Goal: Task Accomplishment & Management: Use online tool/utility

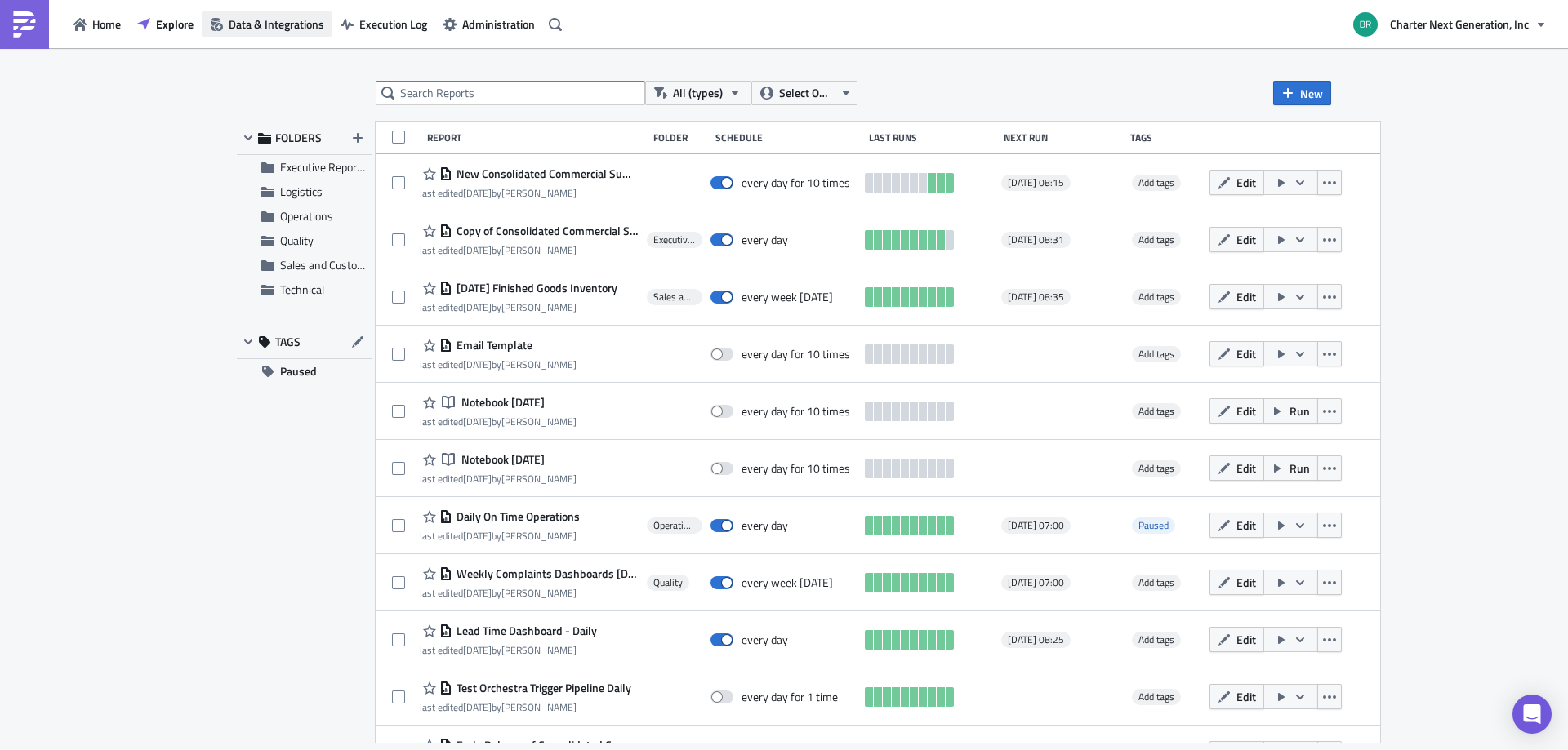
click at [301, 24] on span "Data & Integrations" at bounding box center [276, 24] width 96 height 17
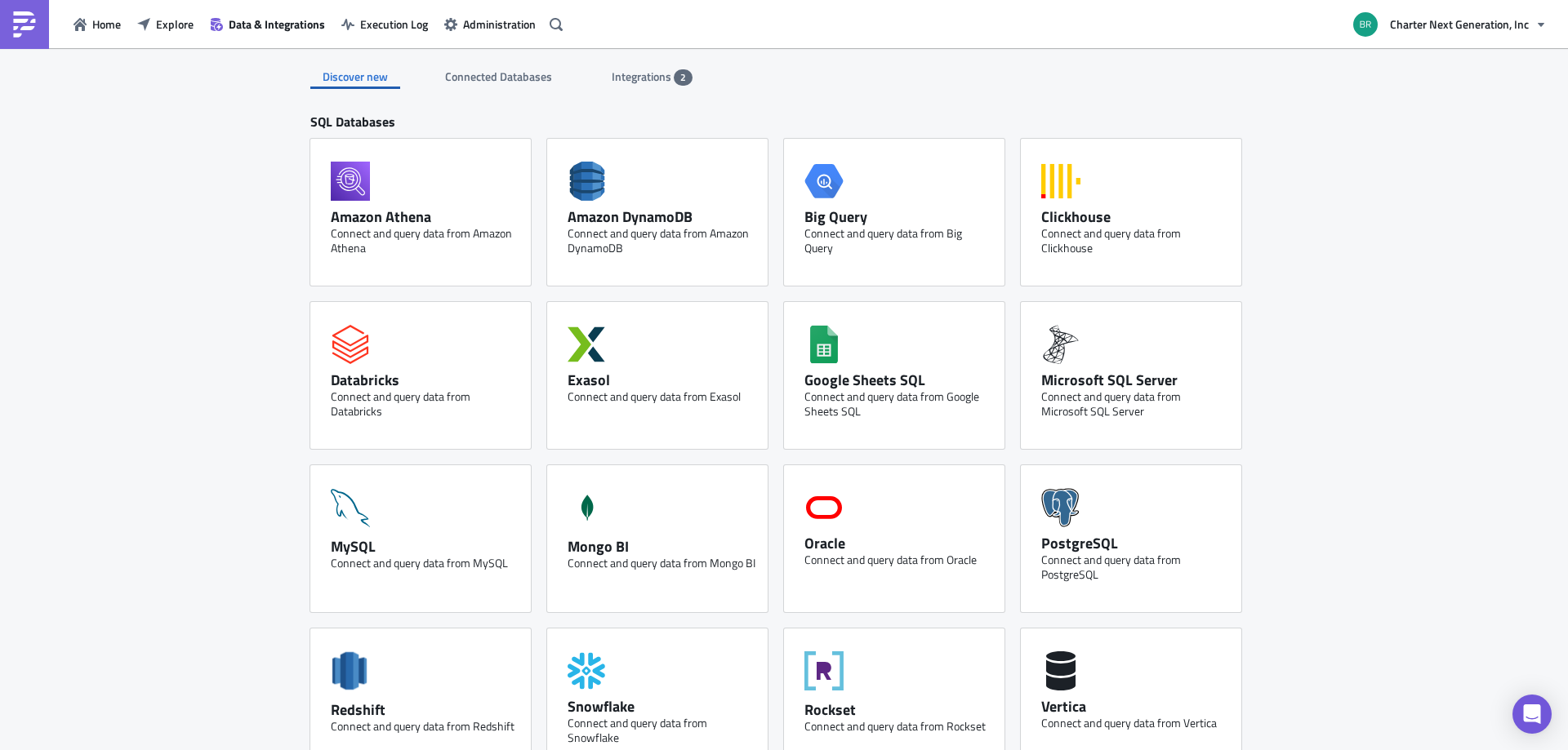
click at [617, 74] on span "Integrations" at bounding box center [642, 76] width 62 height 17
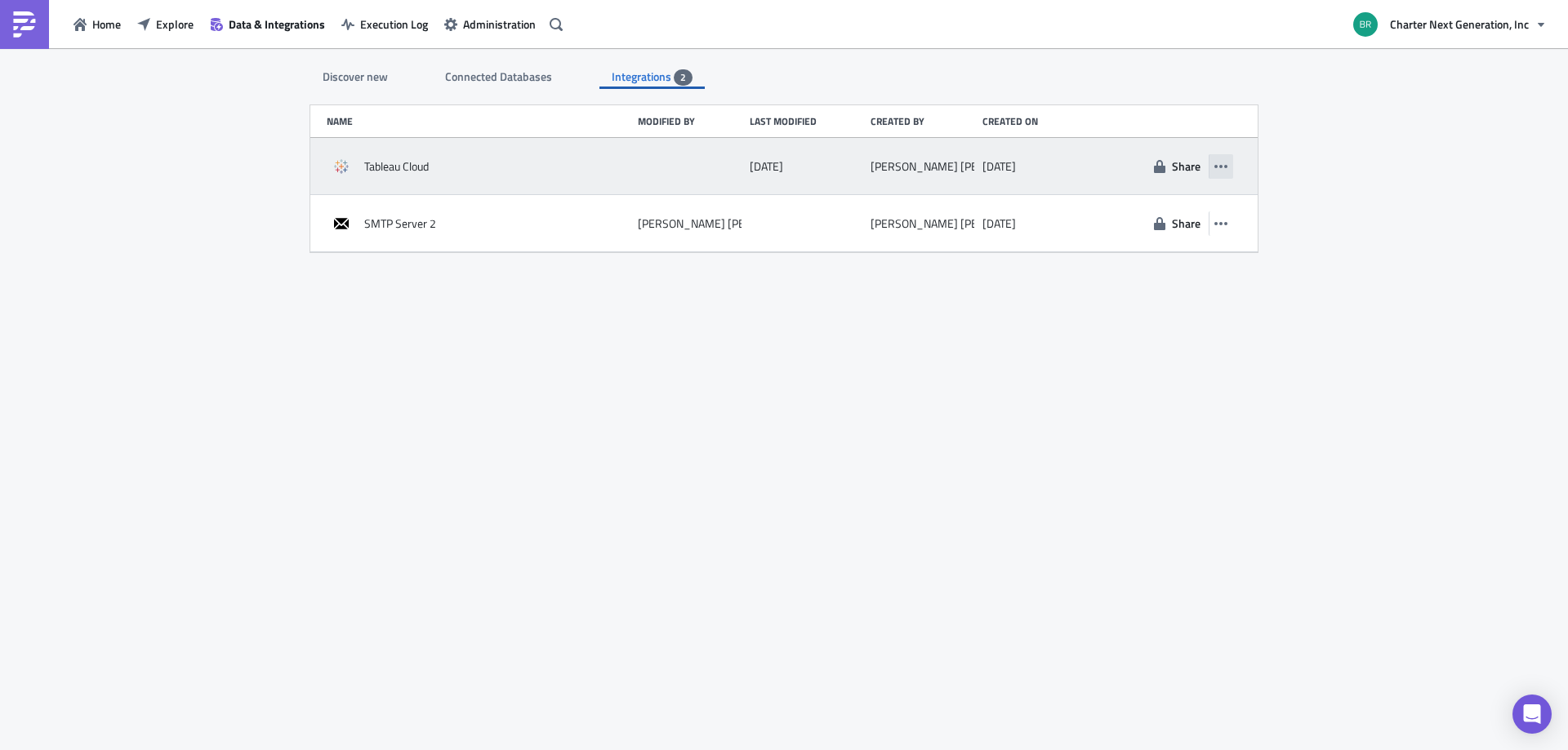
click at [1226, 167] on icon "button" at bounding box center [1221, 167] width 13 height 3
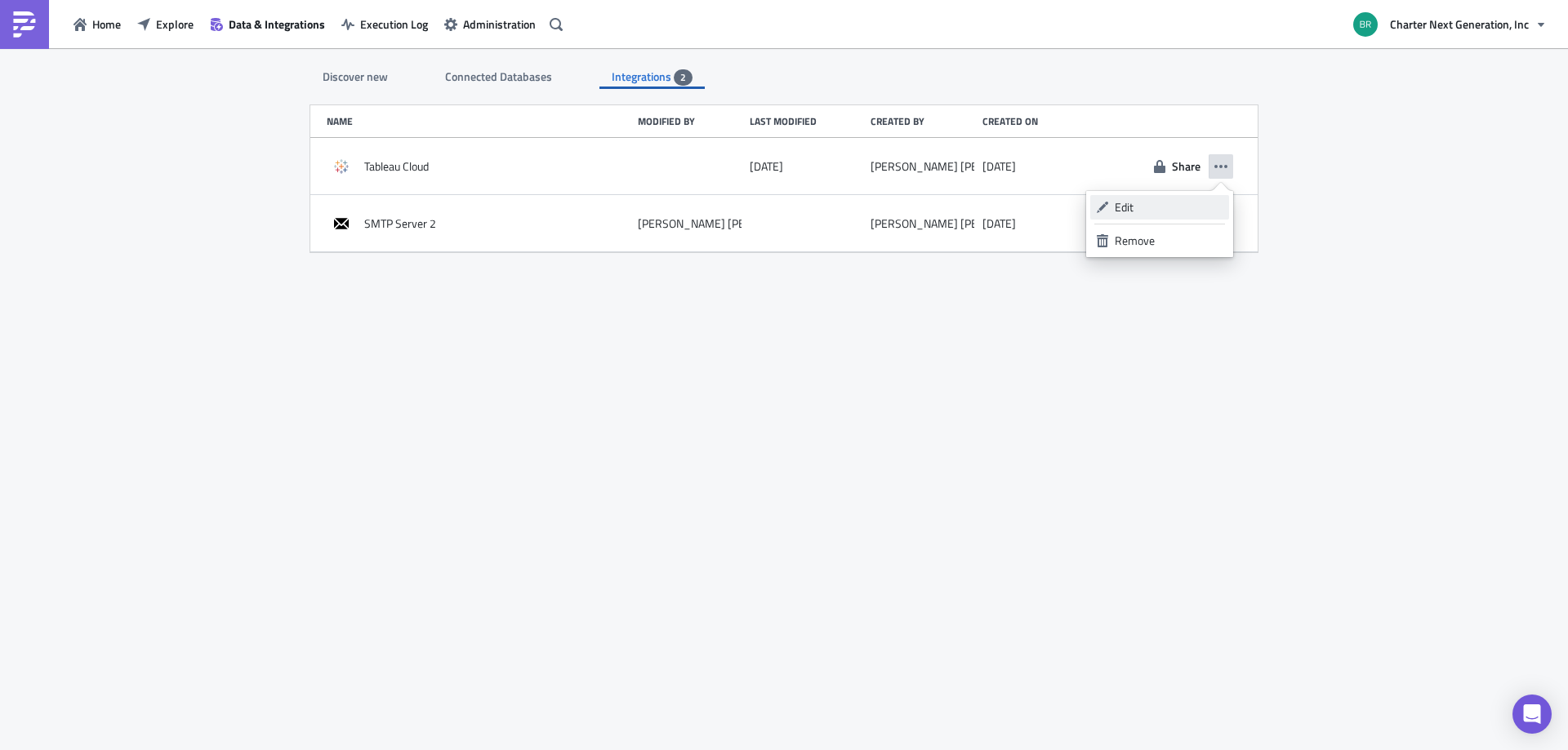
click at [1168, 215] on div "Edit" at bounding box center [1168, 208] width 109 height 16
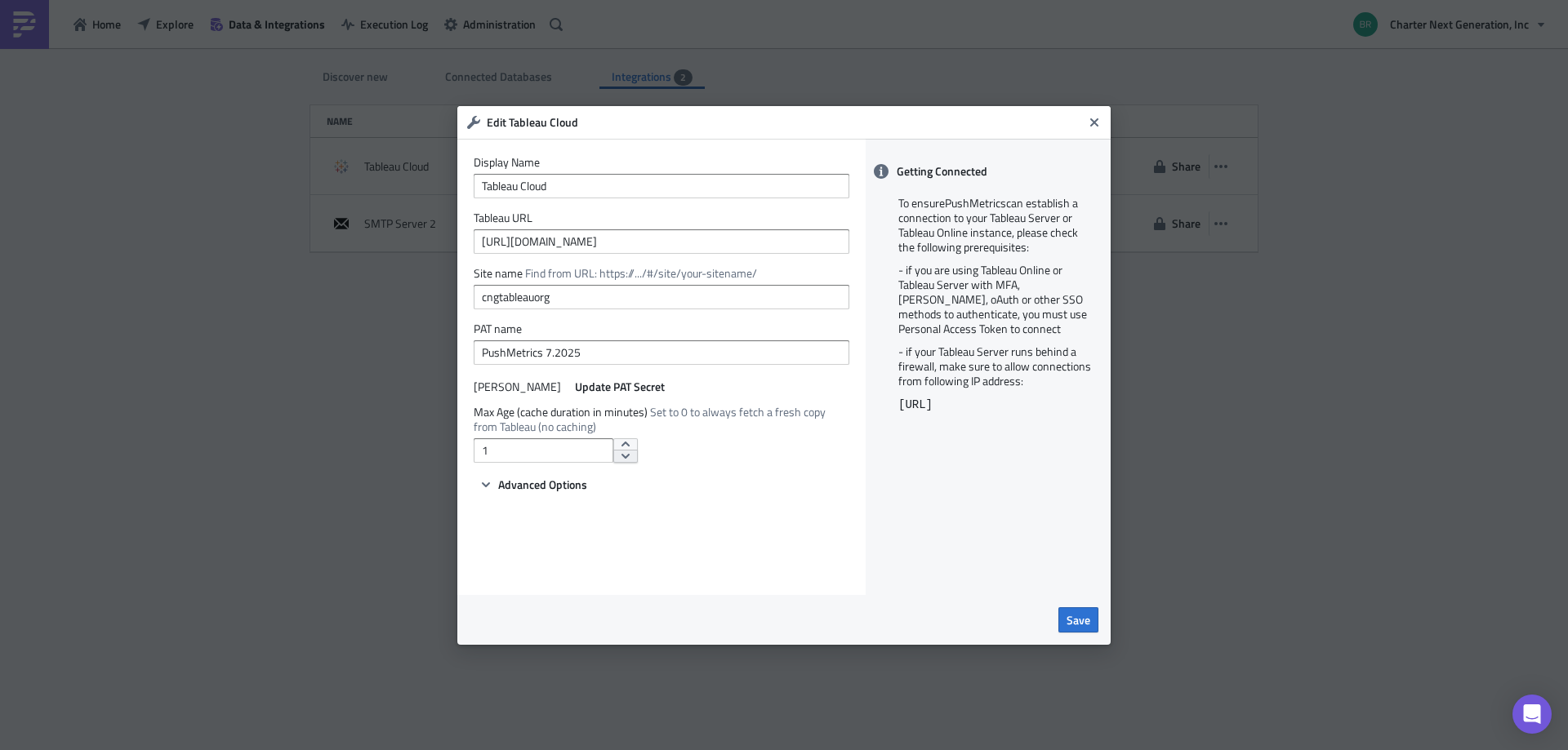
type input "0"
click at [1062, 617] on button "Save" at bounding box center [1078, 619] width 40 height 25
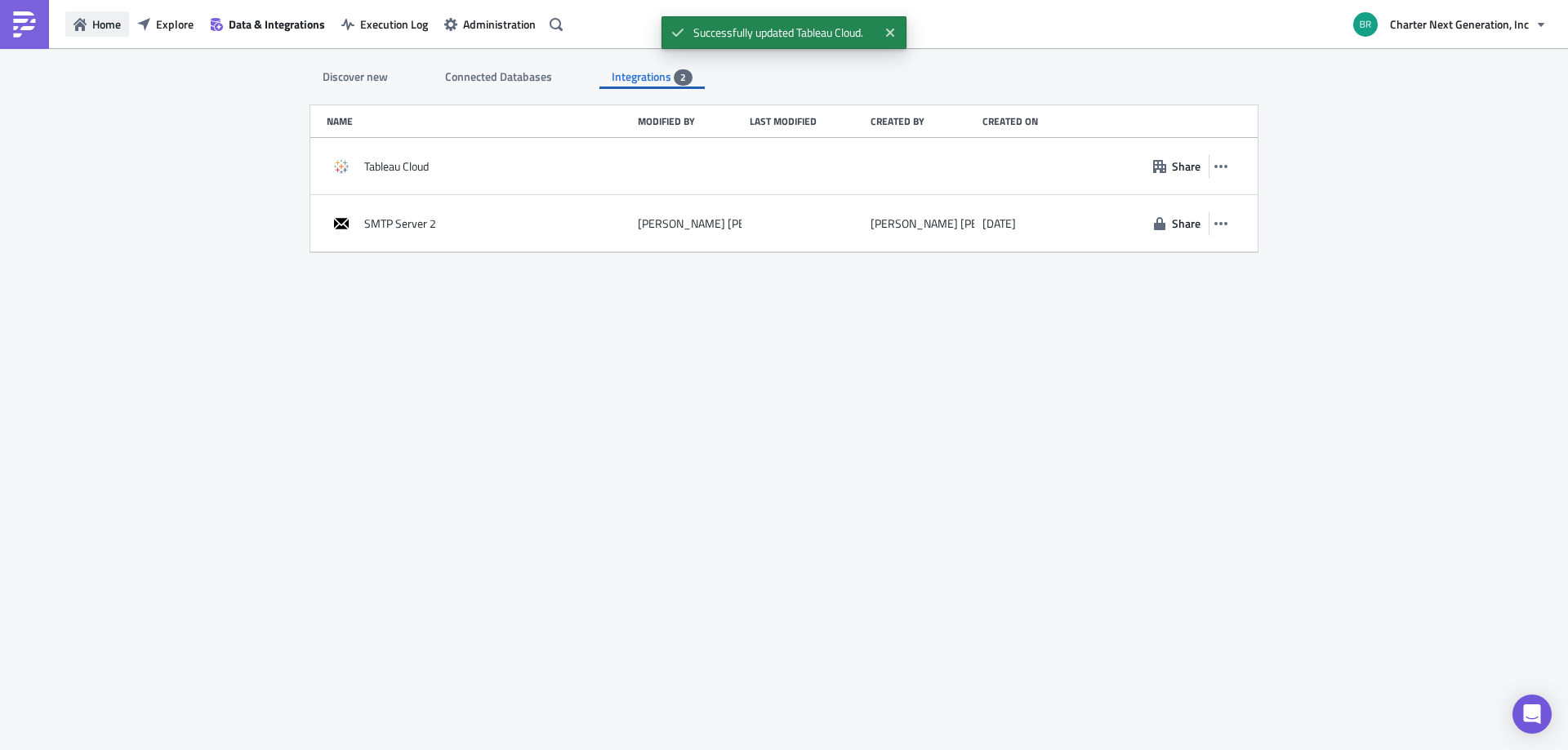
click at [92, 16] on span "Home" at bounding box center [106, 24] width 29 height 17
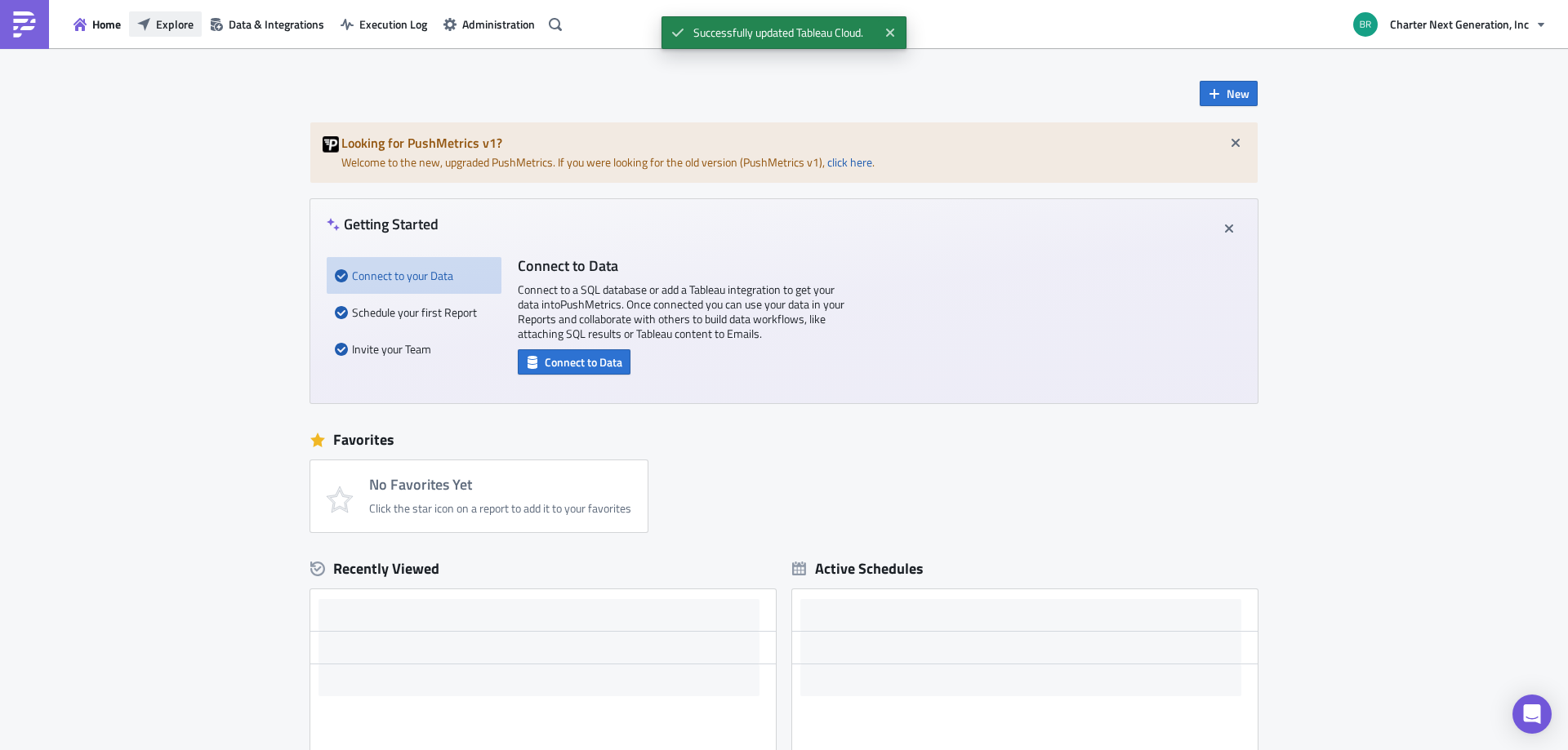
click at [159, 23] on span "Explore" at bounding box center [175, 24] width 38 height 17
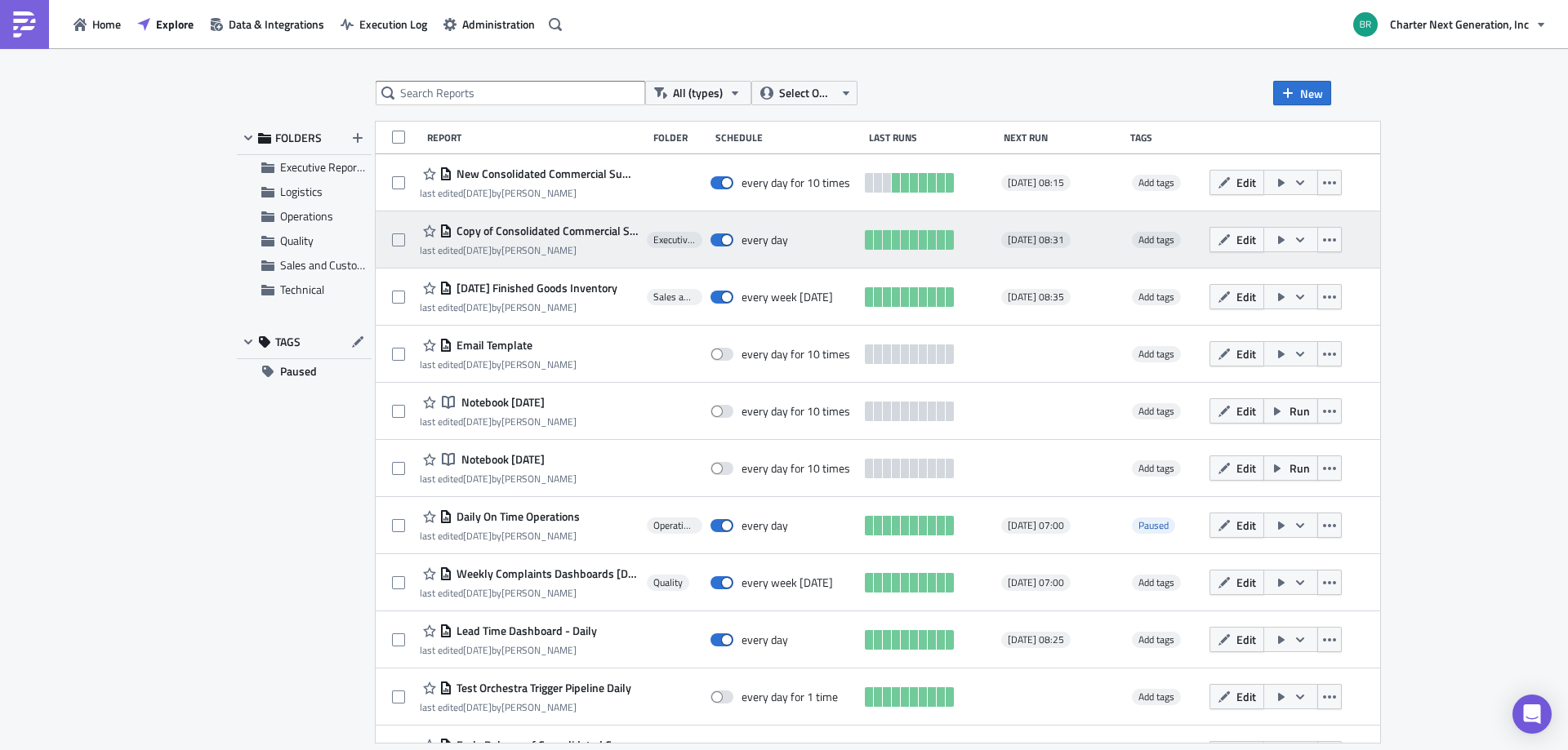
click at [1307, 244] on icon "button" at bounding box center [1300, 240] width 13 height 13
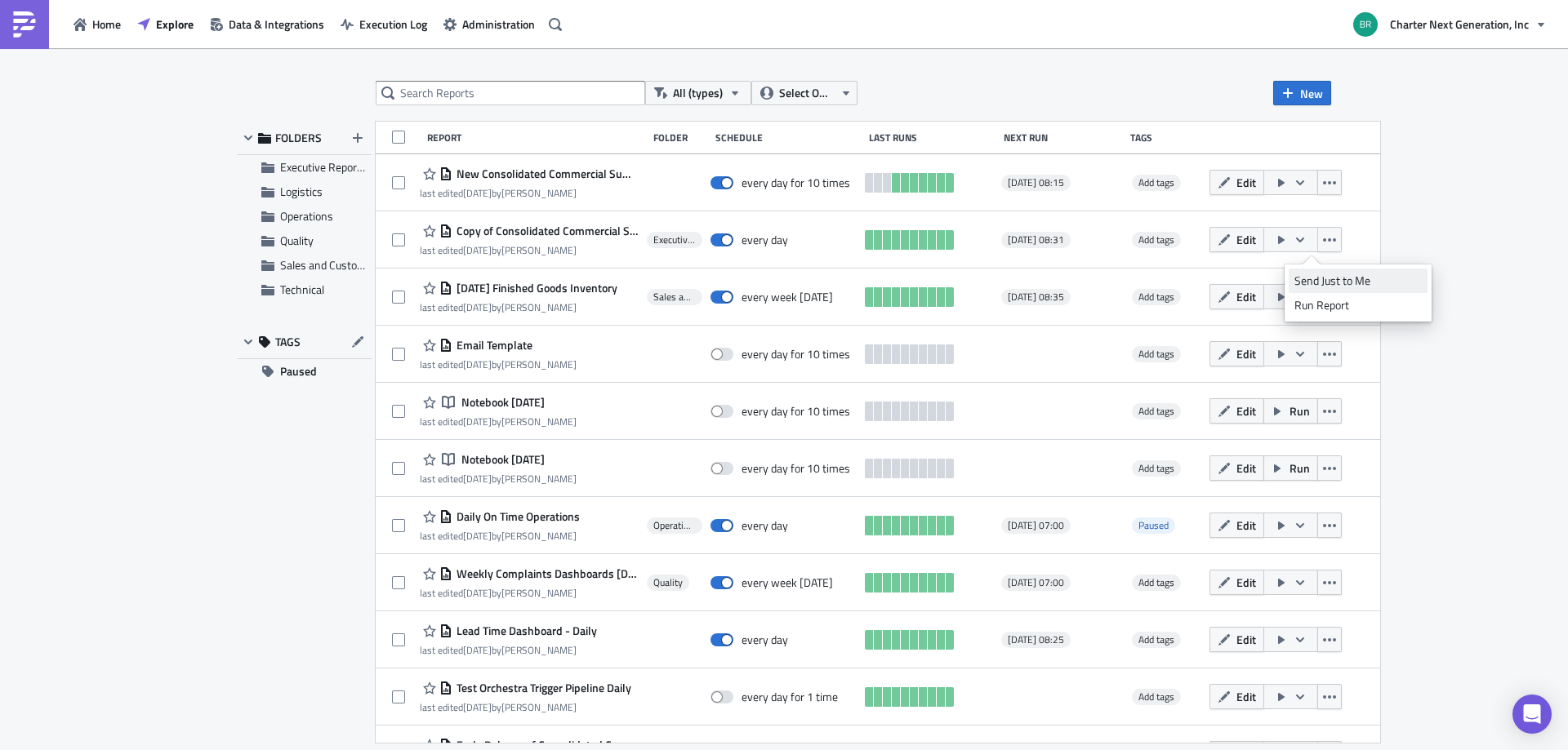
click at [1339, 277] on div "Send Just to Me" at bounding box center [1358, 281] width 127 height 16
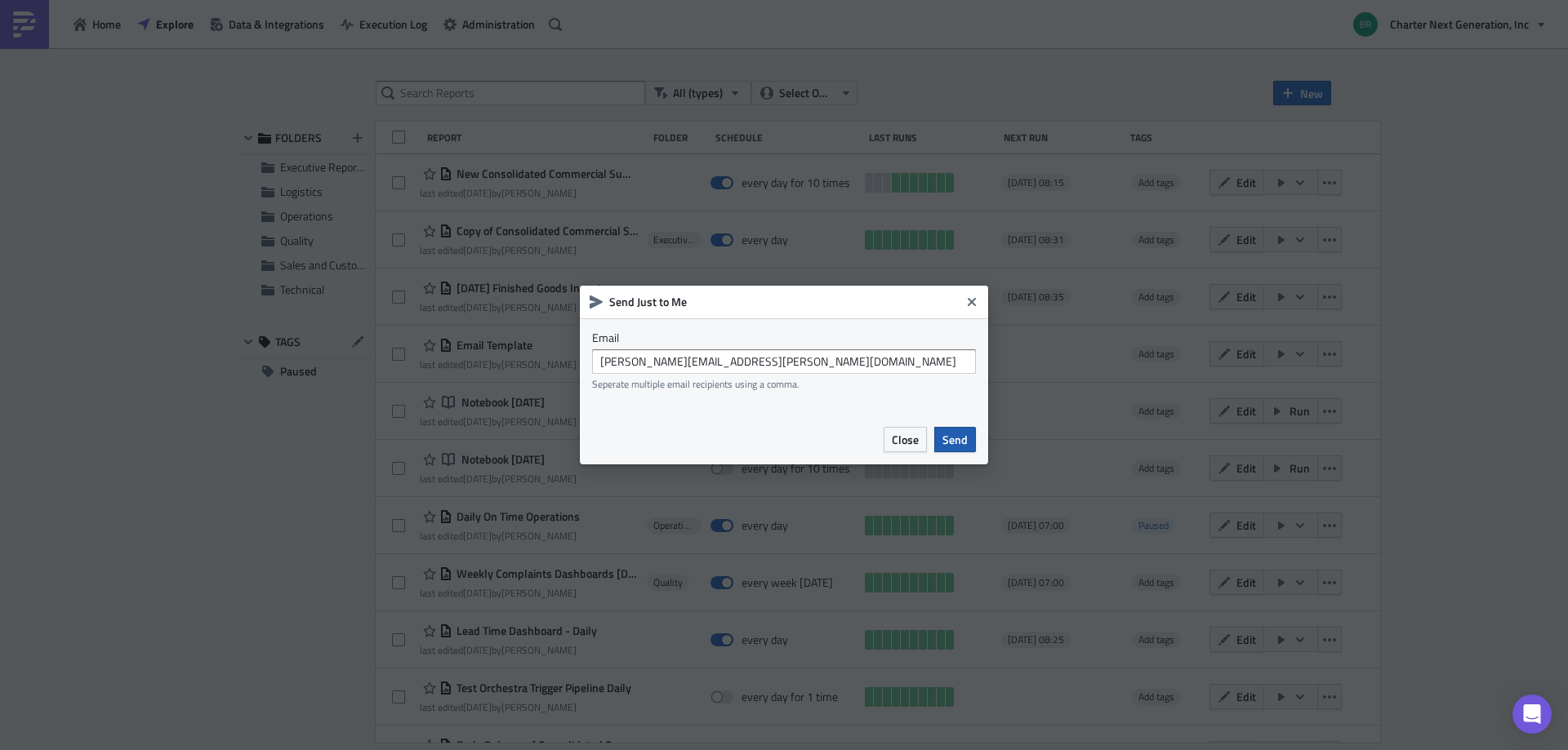
click at [958, 436] on span "Send" at bounding box center [954, 440] width 25 height 17
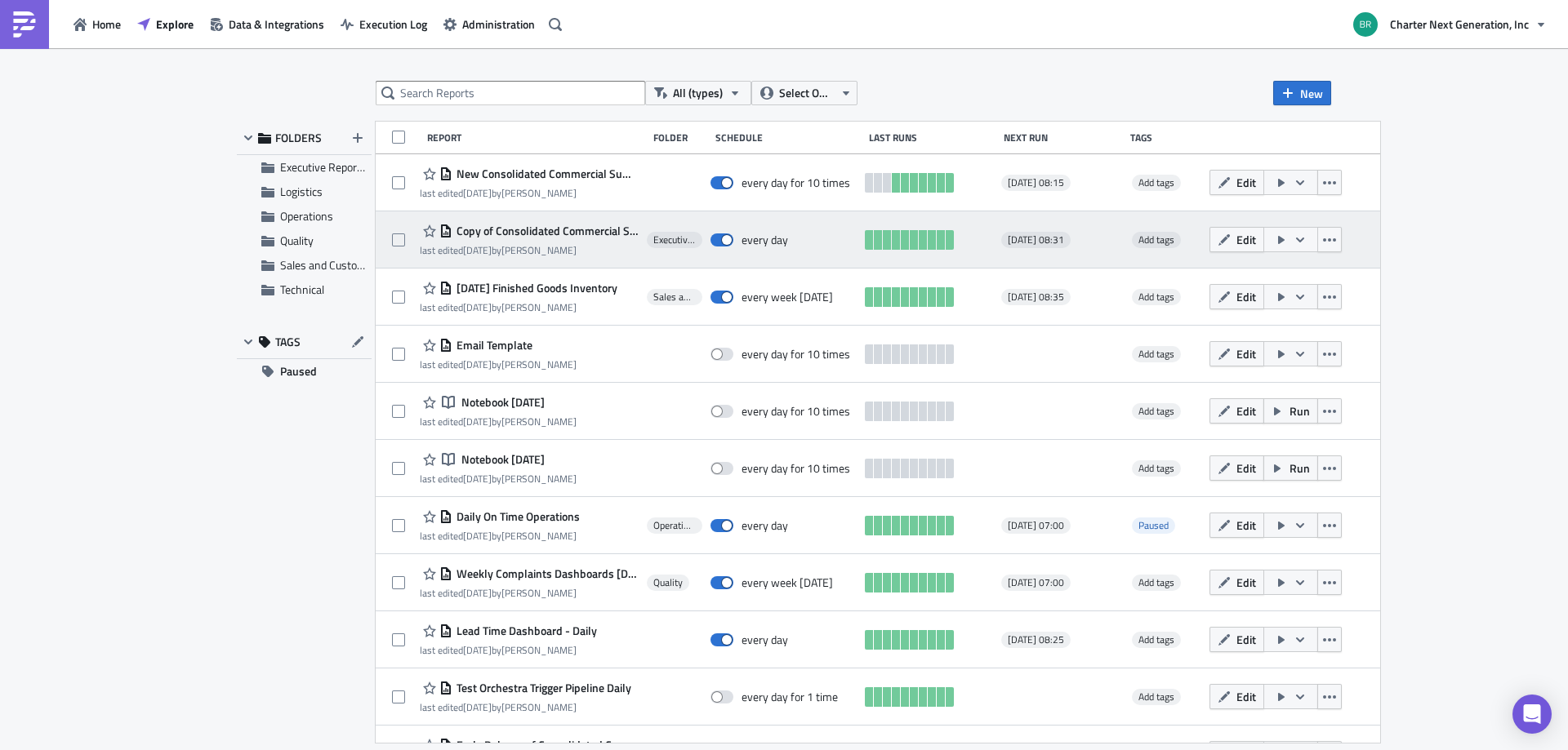
click at [1318, 240] on button "button" at bounding box center [1290, 239] width 55 height 25
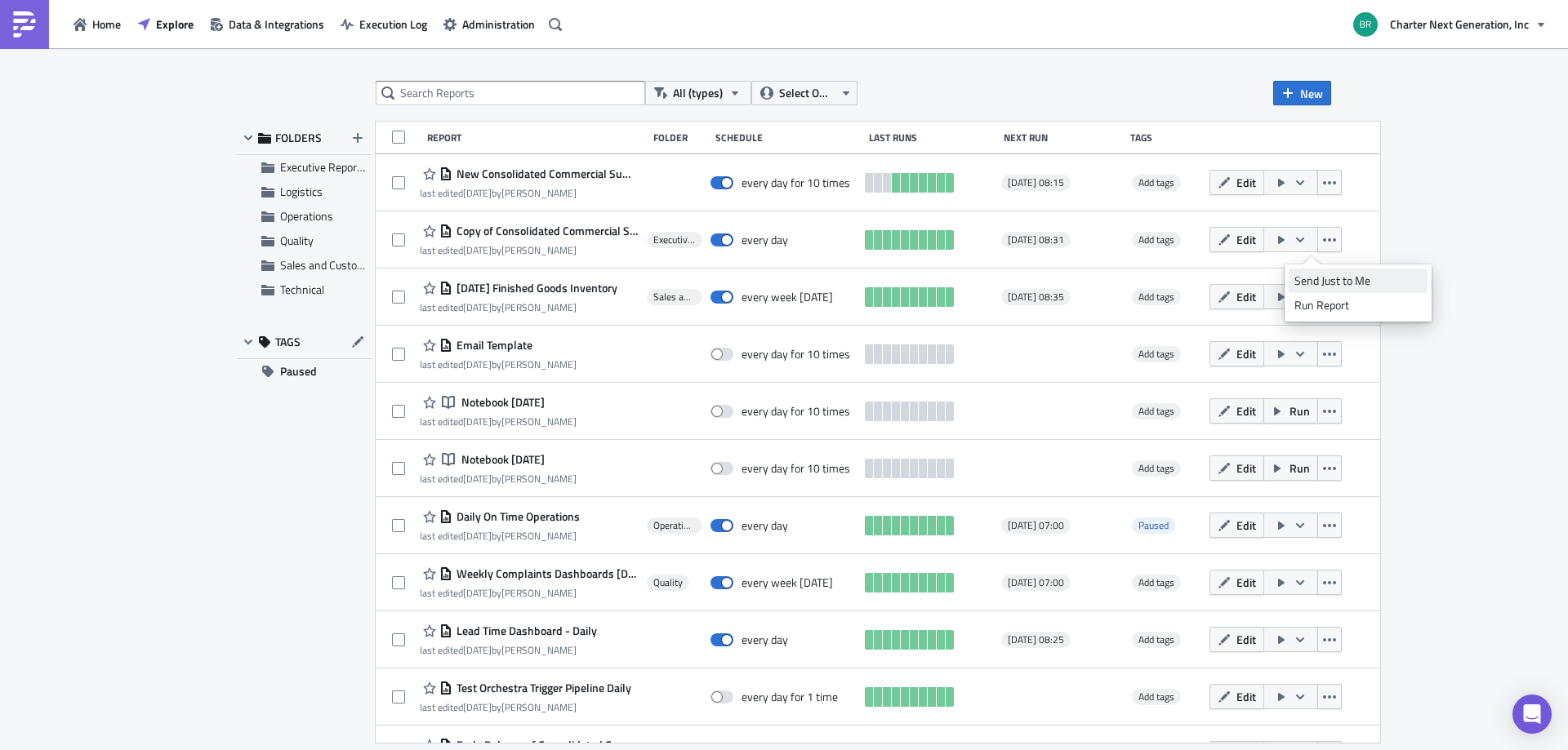
click at [1330, 271] on link "Send Just to Me" at bounding box center [1358, 281] width 139 height 25
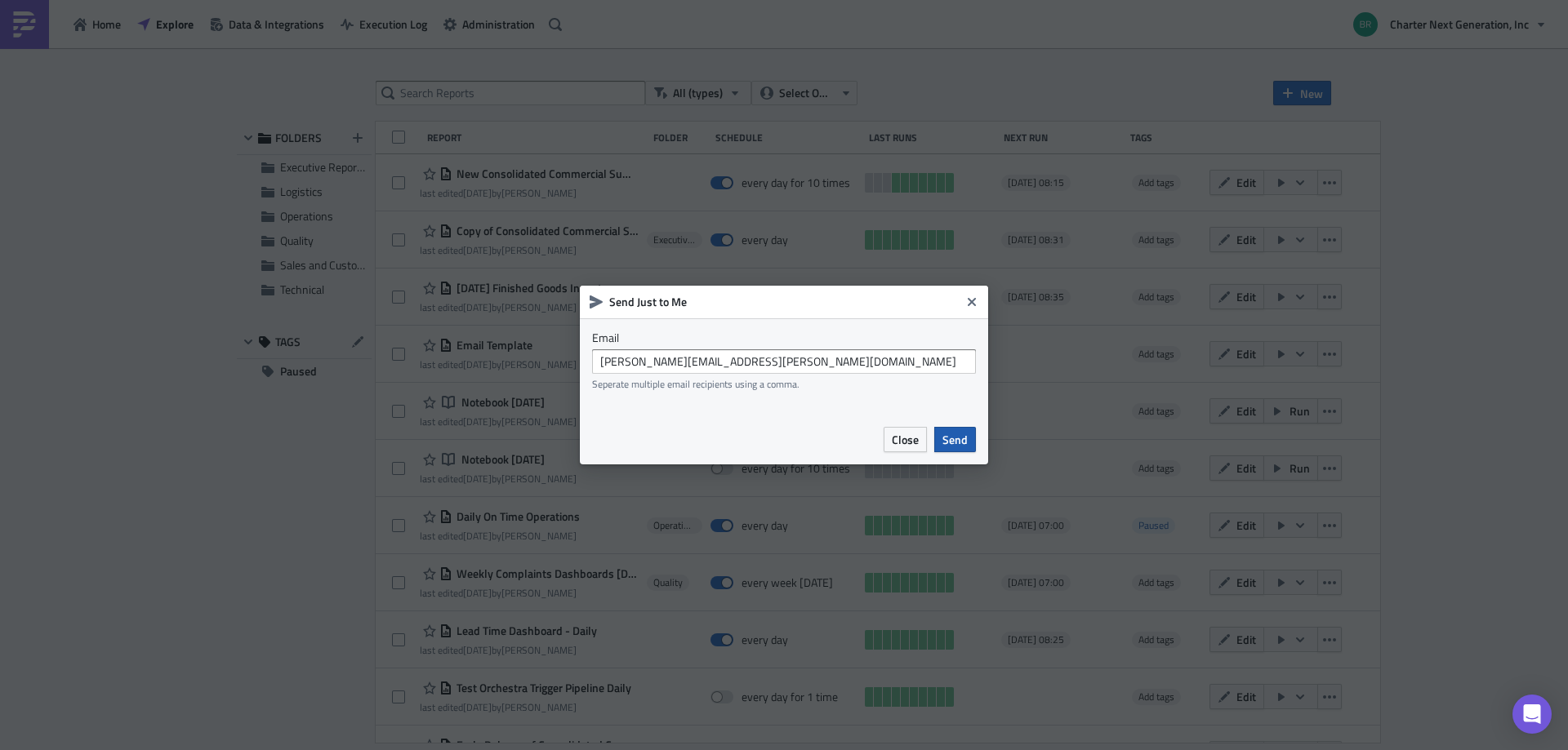
click at [949, 434] on span "Send" at bounding box center [954, 440] width 25 height 17
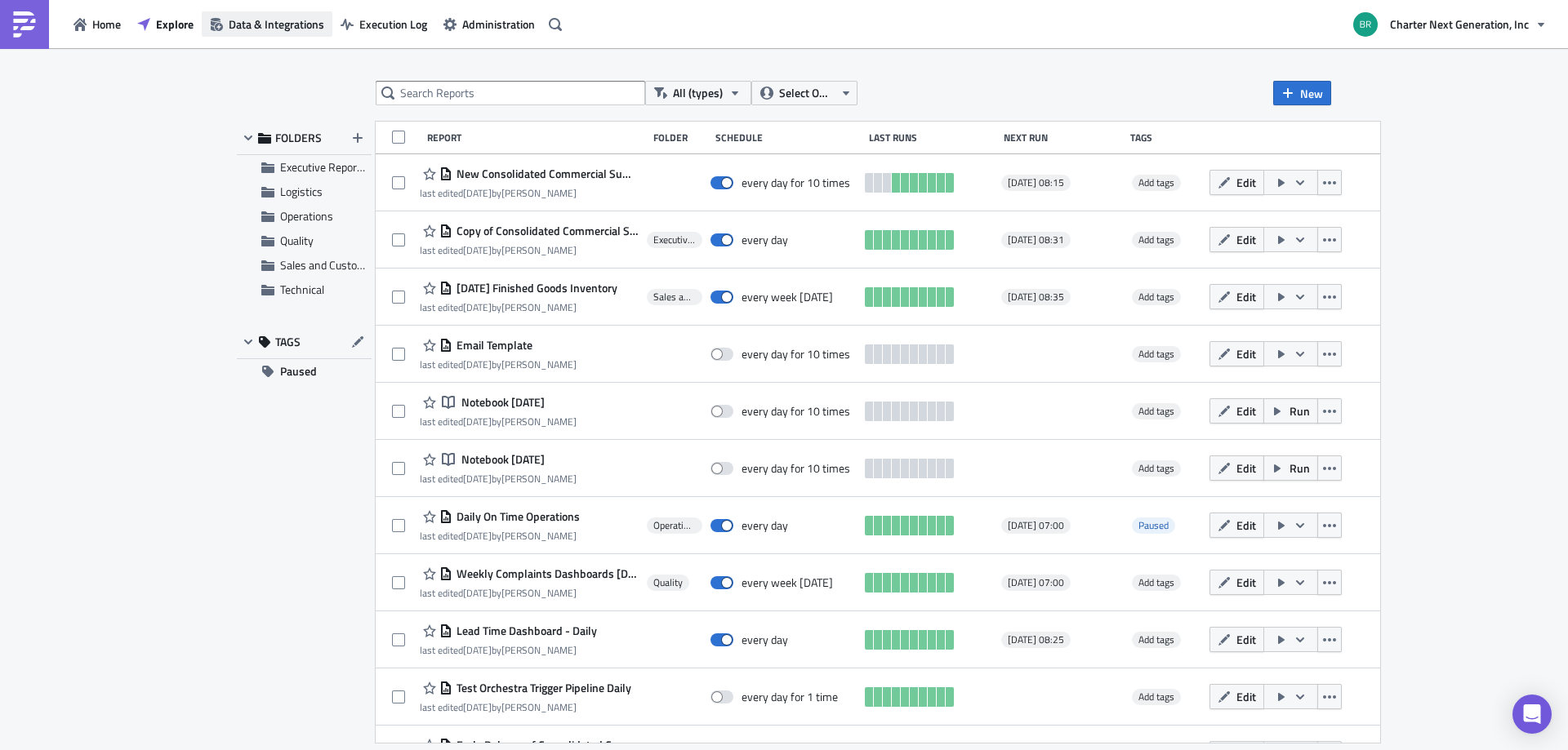
click at [273, 18] on span "Data & Integrations" at bounding box center [276, 24] width 96 height 17
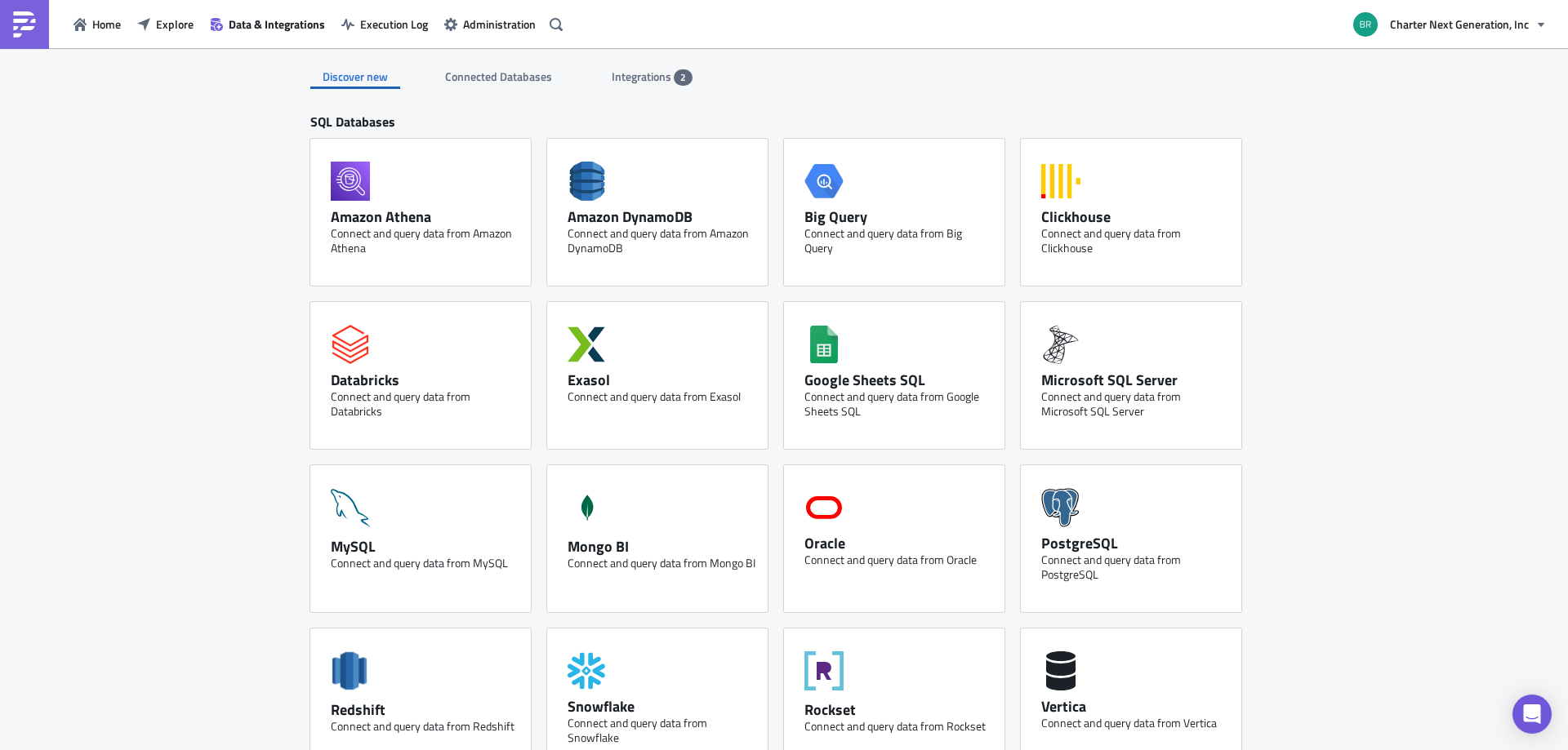
click at [684, 74] on span "2" at bounding box center [682, 78] width 19 height 16
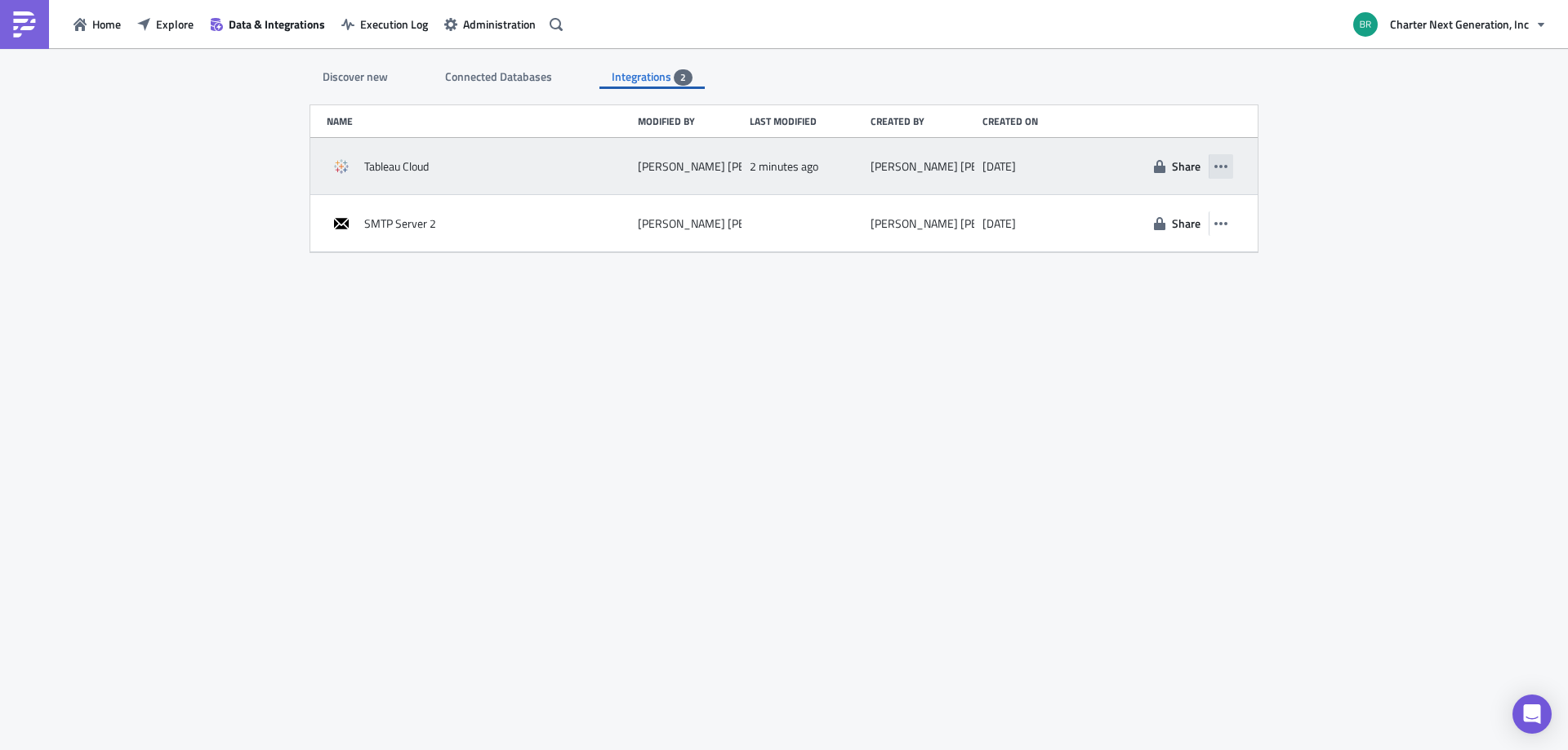
click at [1210, 167] on button "button" at bounding box center [1221, 167] width 25 height 25
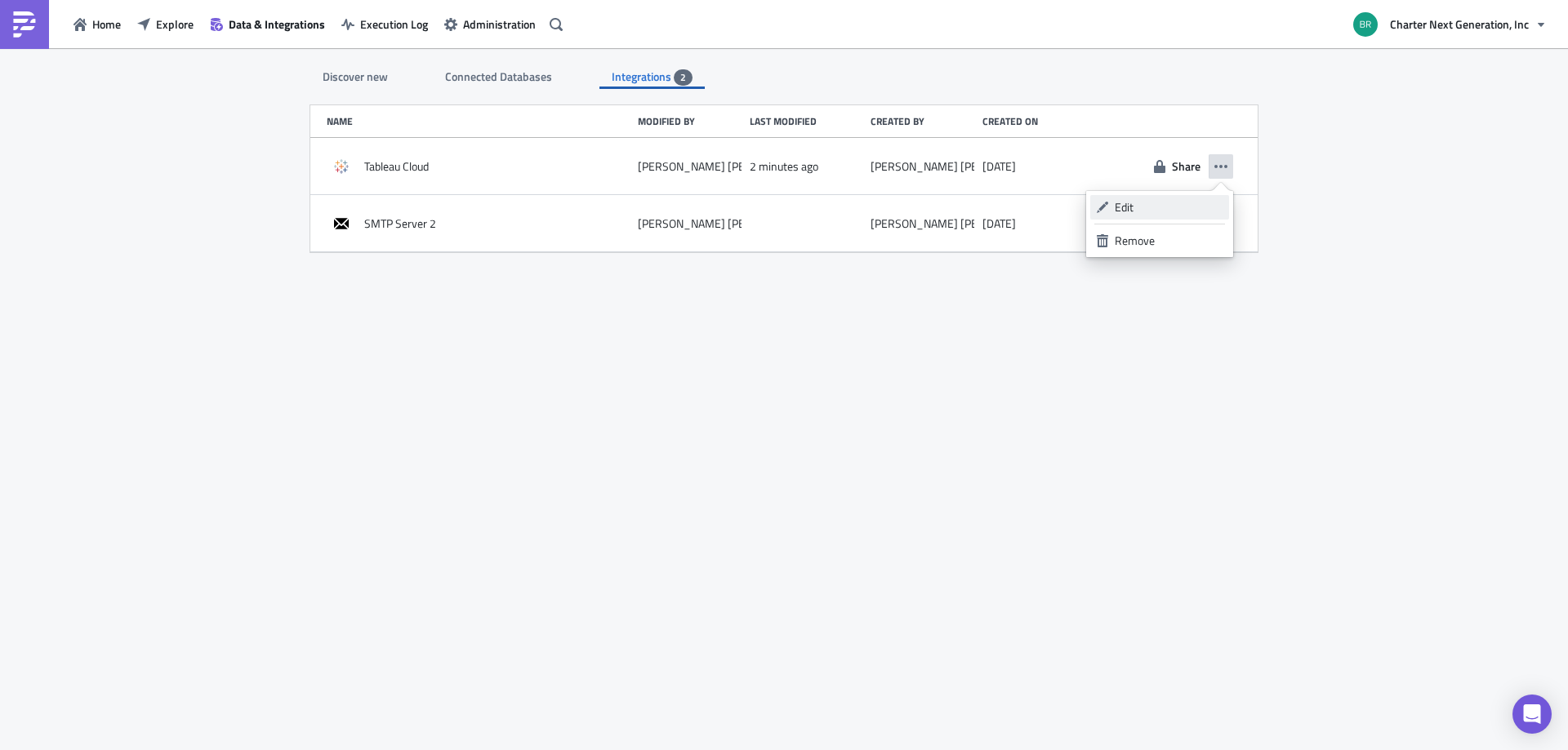
click at [1163, 203] on div "Edit" at bounding box center [1168, 208] width 109 height 16
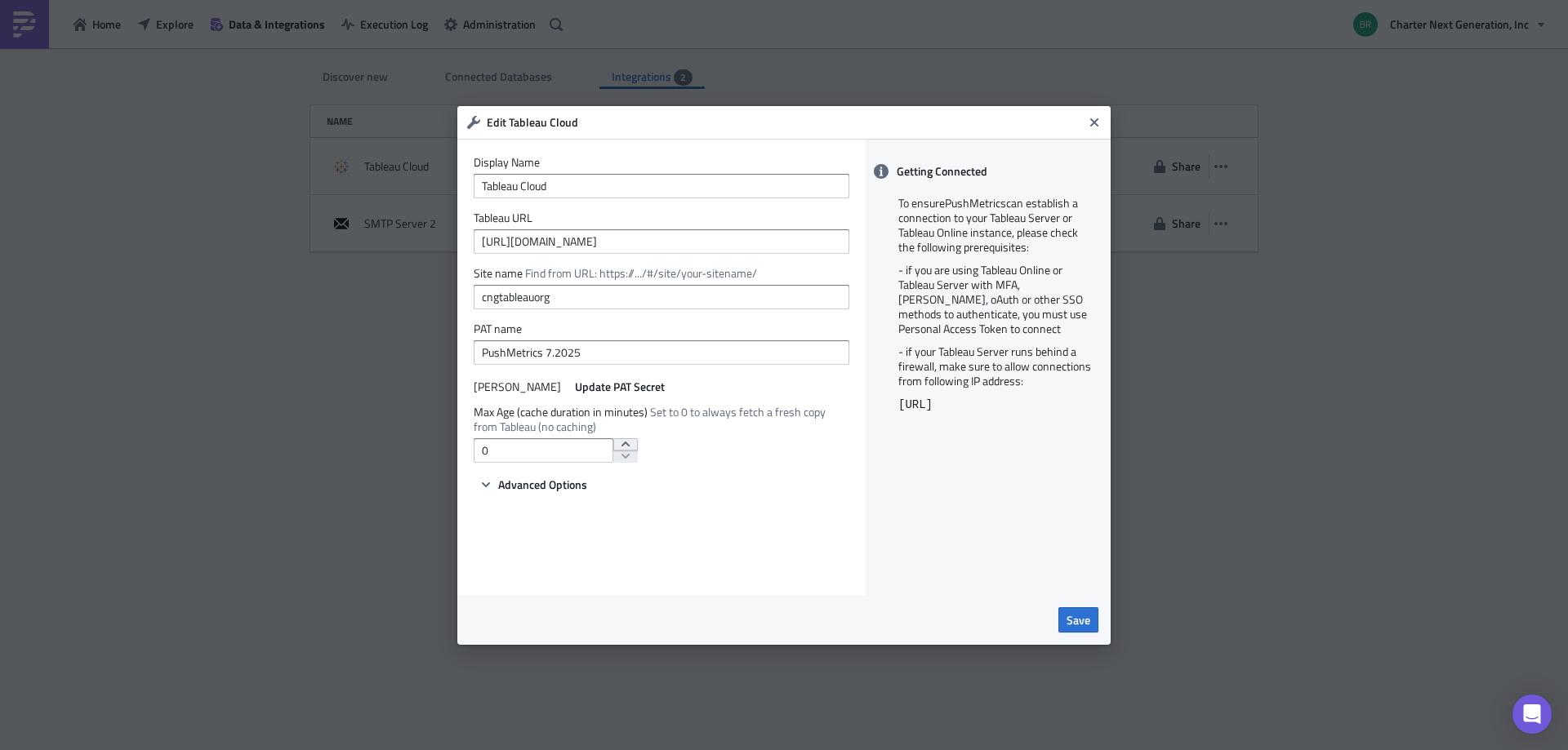
type input "1"
click at [613, 439] on button "increment" at bounding box center [625, 445] width 25 height 13
click at [1072, 614] on span "Save" at bounding box center [1078, 619] width 24 height 17
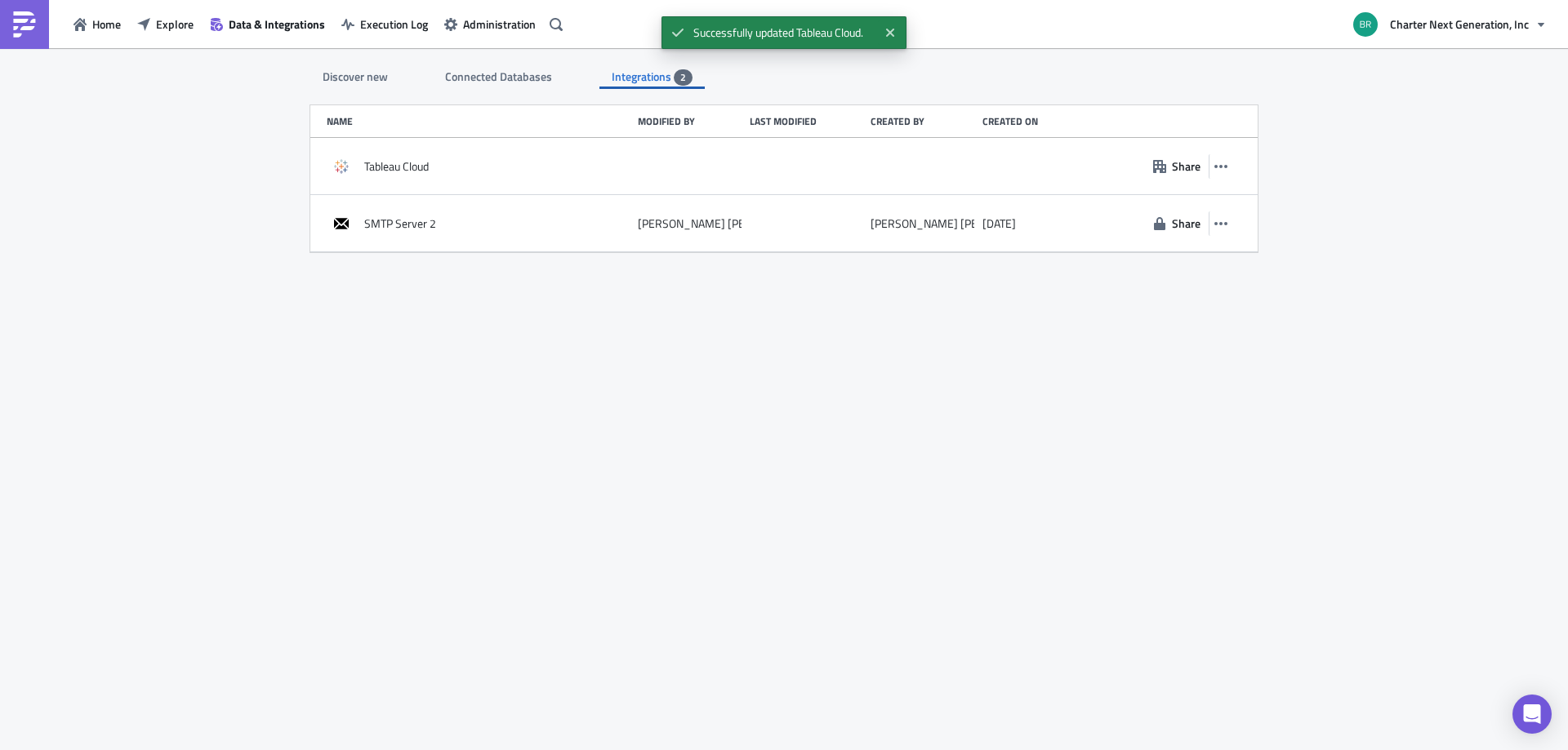
click at [148, 11] on div "Home Explore Data & Integrations Execution Log Administration" at bounding box center [284, 24] width 568 height 48
click at [154, 12] on button "Explore" at bounding box center [165, 24] width 73 height 25
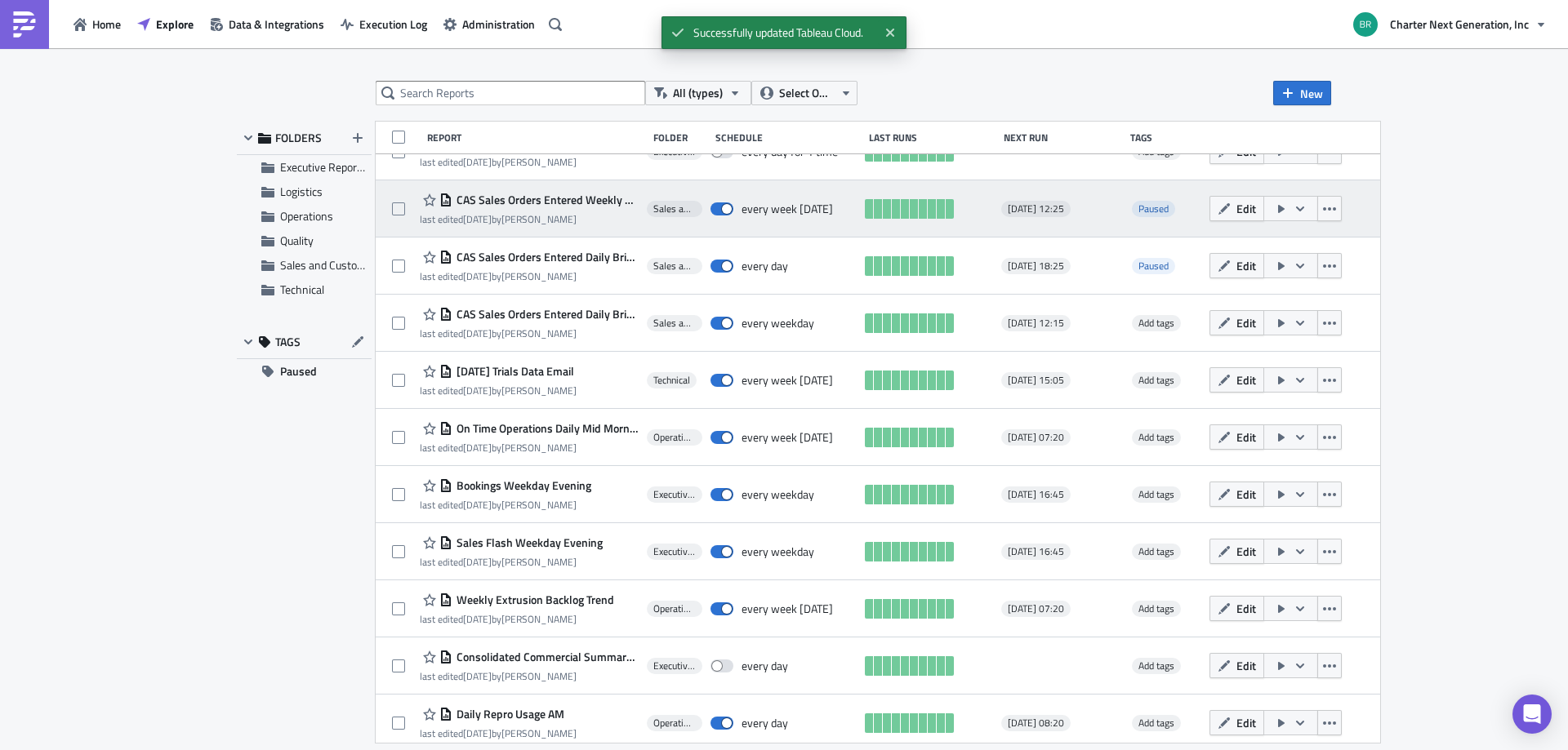
scroll to position [725, 0]
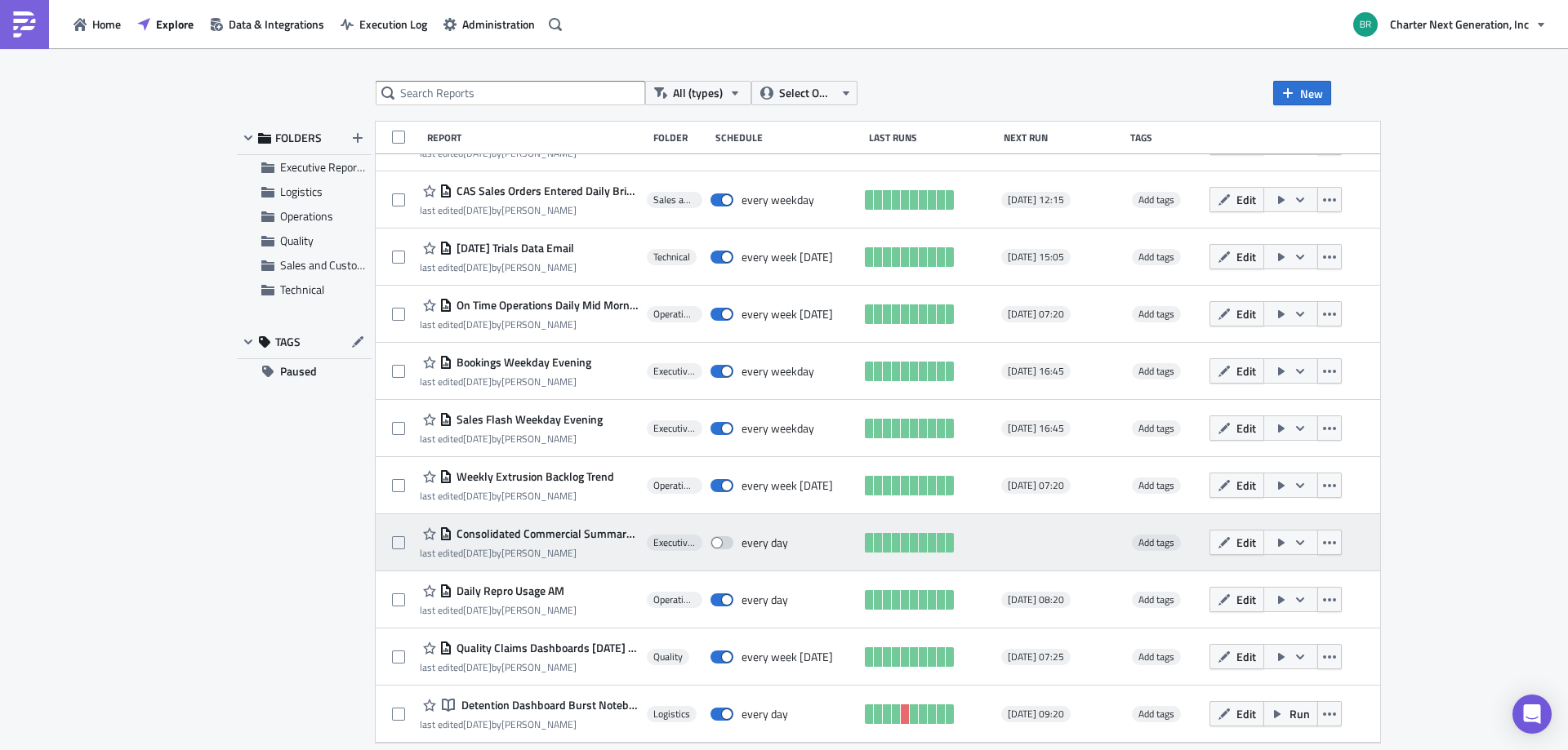
click at [1318, 541] on button "button" at bounding box center [1290, 542] width 55 height 25
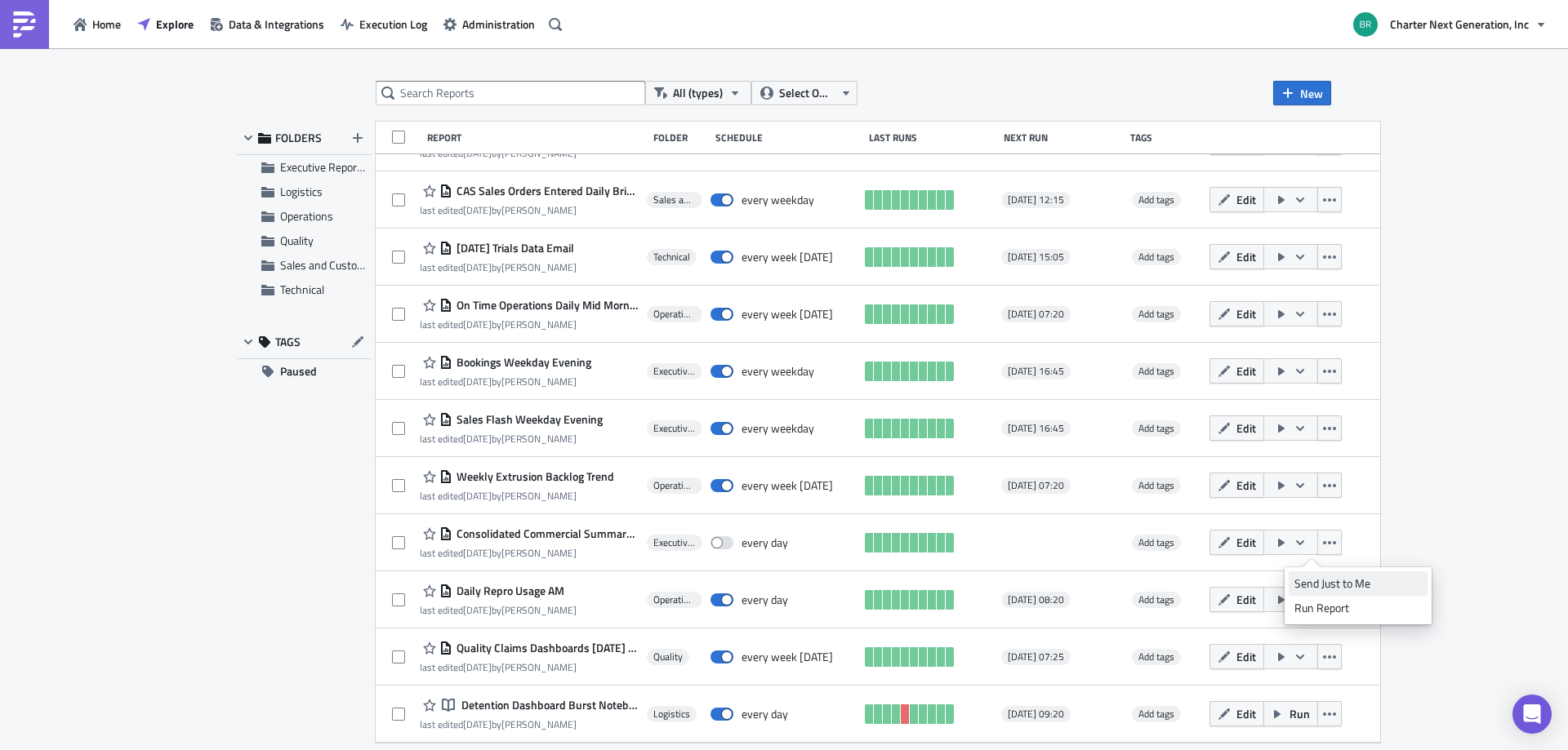
click at [1329, 580] on div "Send Just to Me" at bounding box center [1358, 583] width 127 height 16
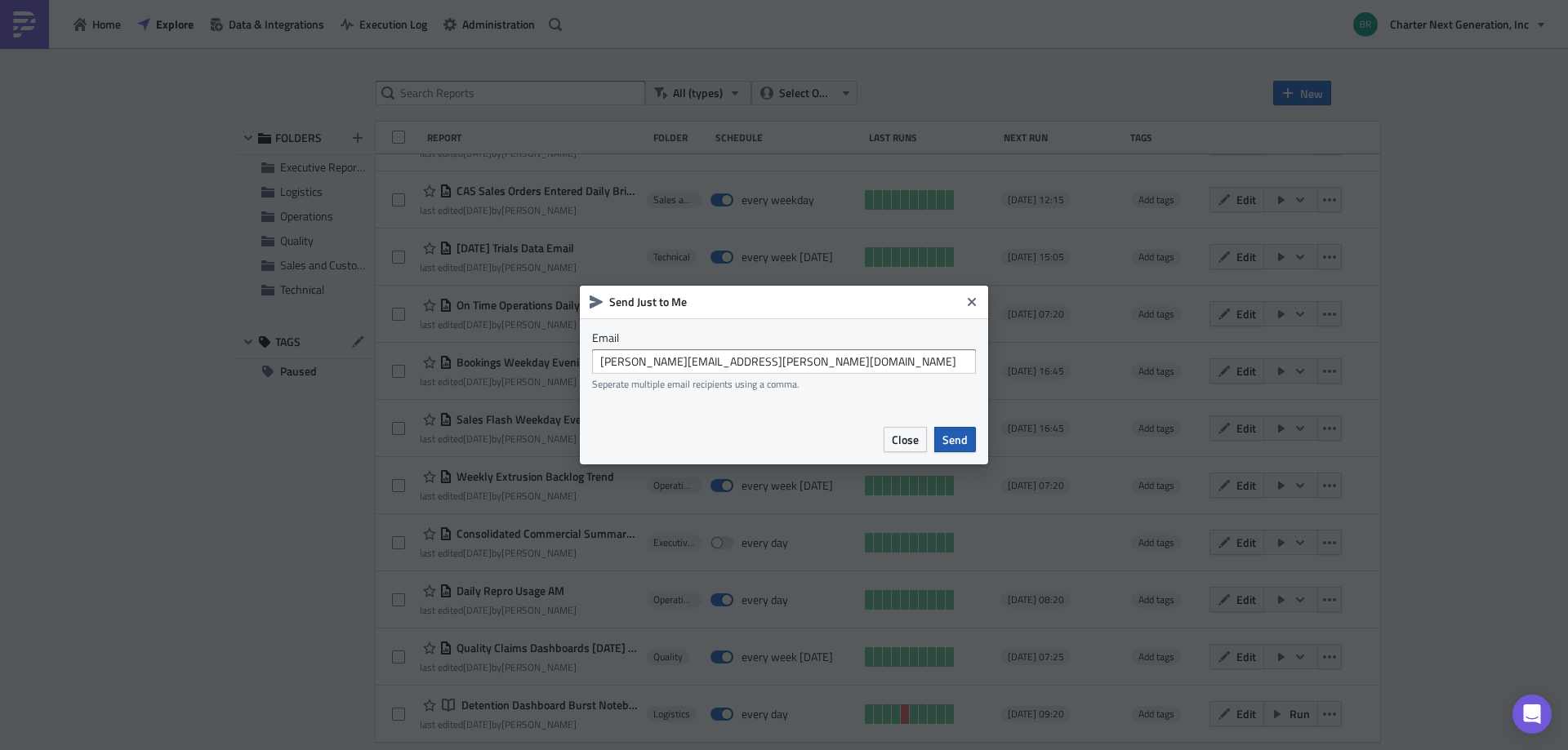
click at [950, 434] on span "Send" at bounding box center [954, 440] width 25 height 17
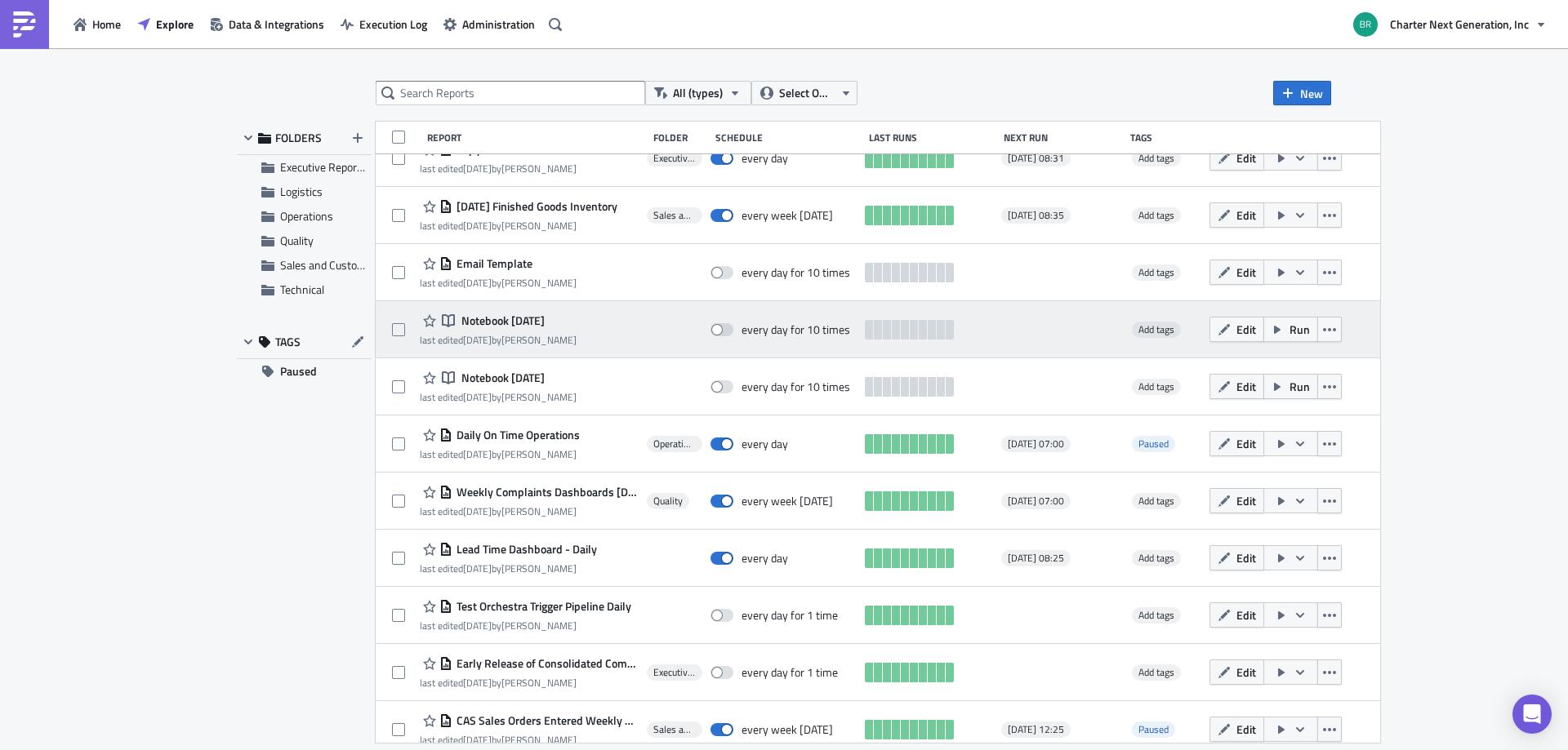
scroll to position [0, 0]
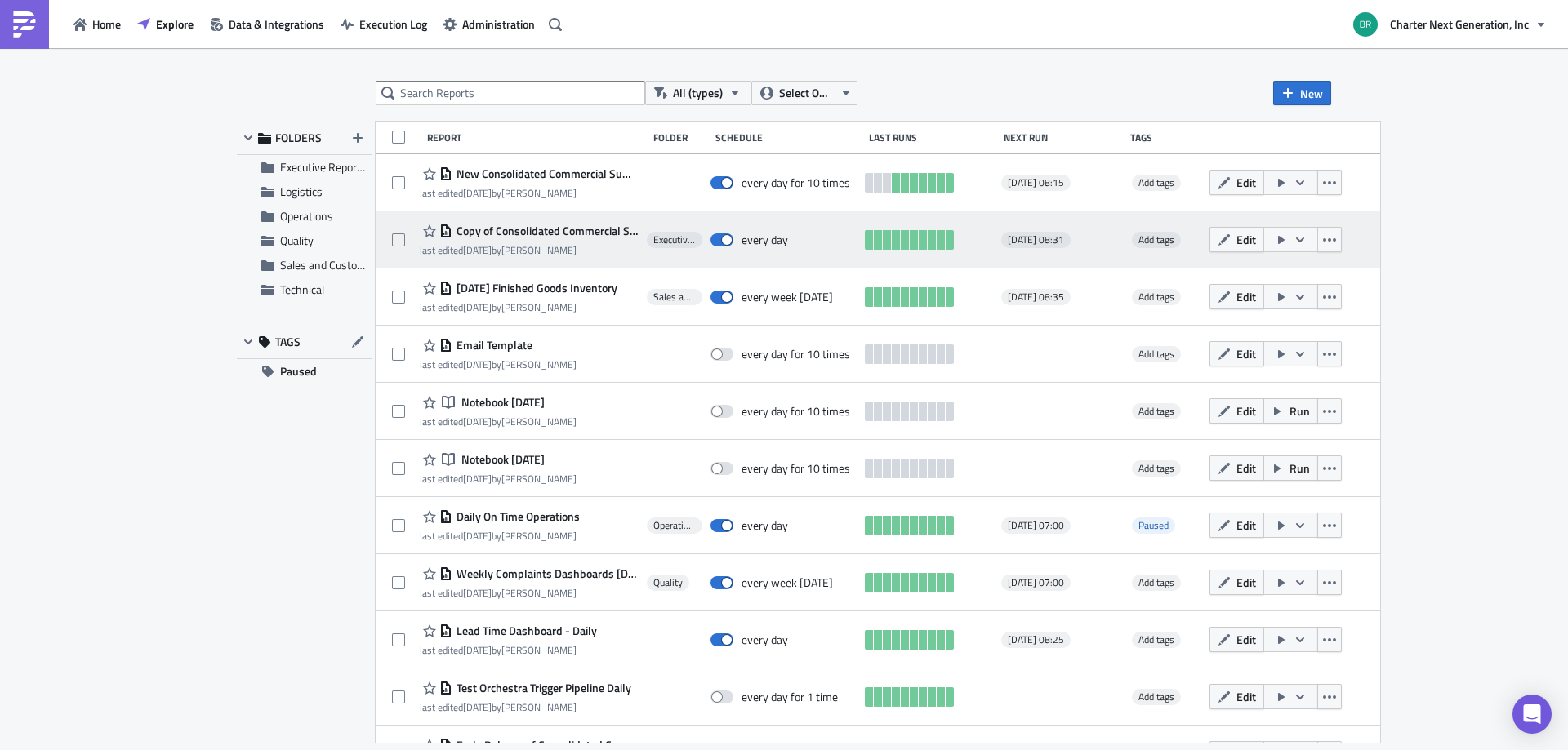
click at [1307, 236] on icon "button" at bounding box center [1300, 240] width 13 height 13
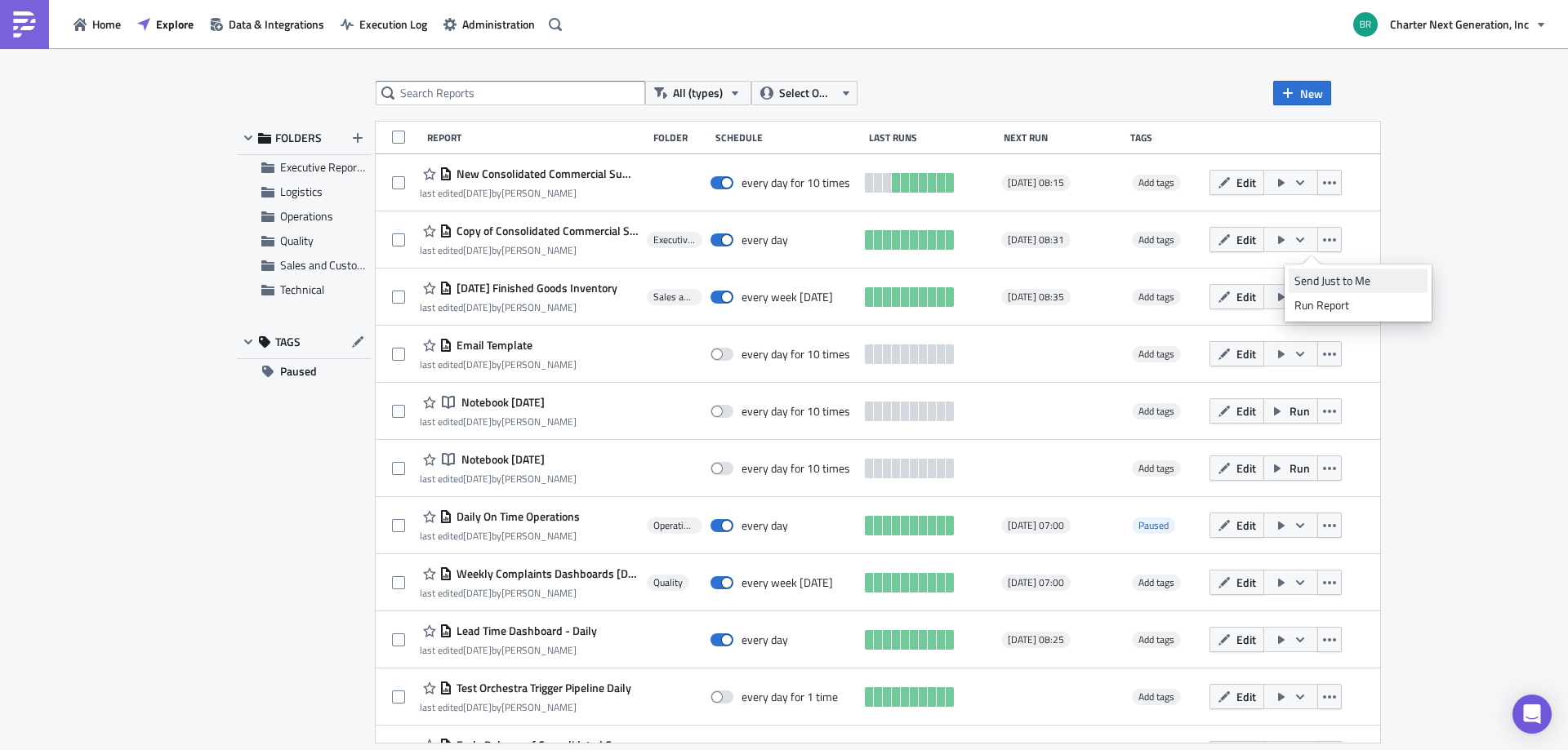
click at [1329, 275] on div "Send Just to Me" at bounding box center [1358, 281] width 127 height 16
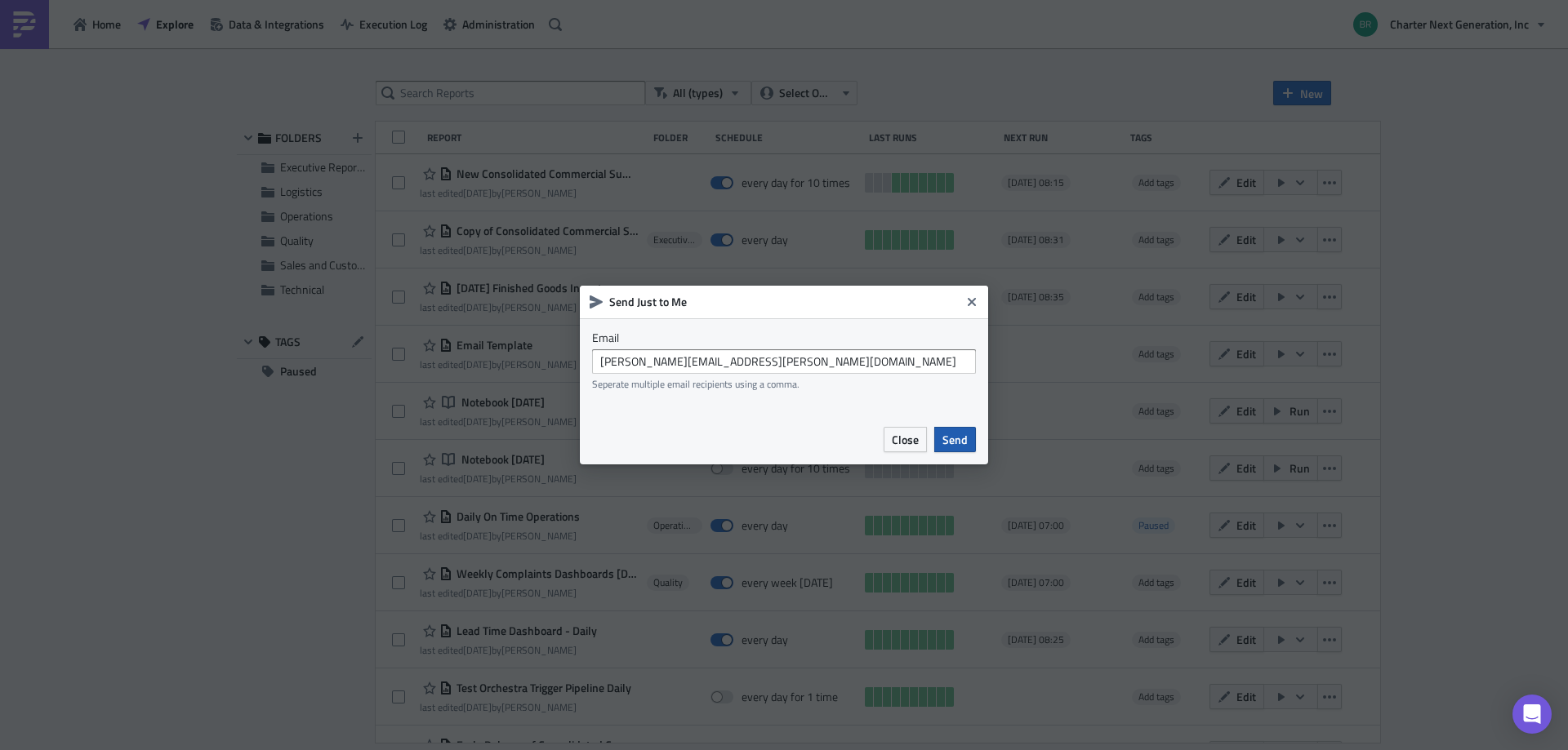
click at [965, 435] on span "Send" at bounding box center [954, 440] width 25 height 17
